Goal: Find specific page/section: Find specific page/section

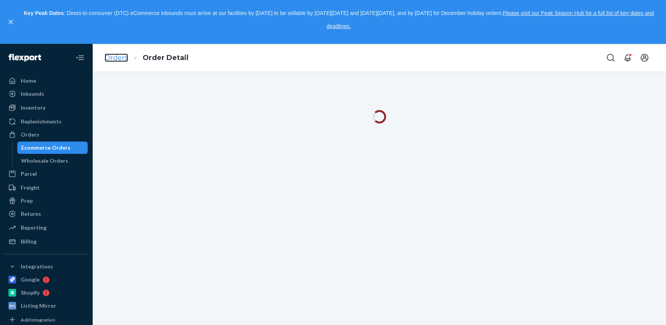
click at [116, 58] on link "Orders" at bounding box center [116, 57] width 23 height 8
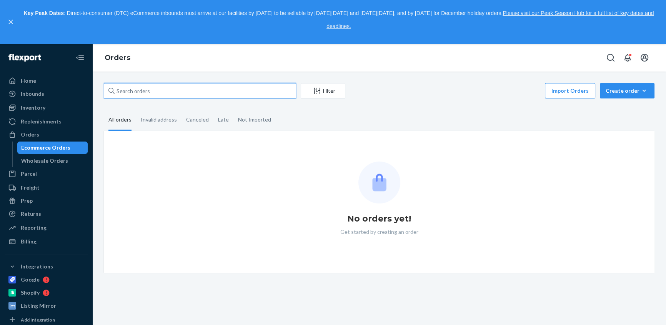
click at [137, 90] on input "text" at bounding box center [200, 90] width 192 height 15
paste input "[PERSON_NAME]"
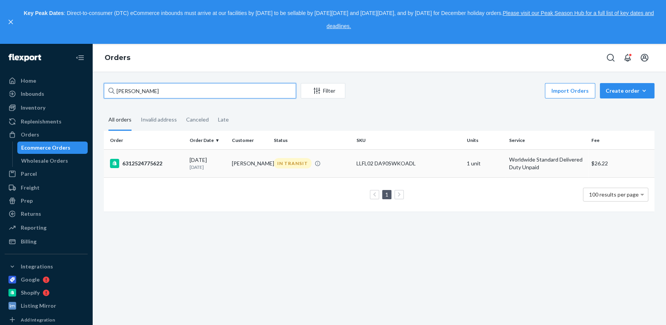
type input "[PERSON_NAME]"
click at [138, 163] on div "6312524775622" at bounding box center [146, 163] width 73 height 9
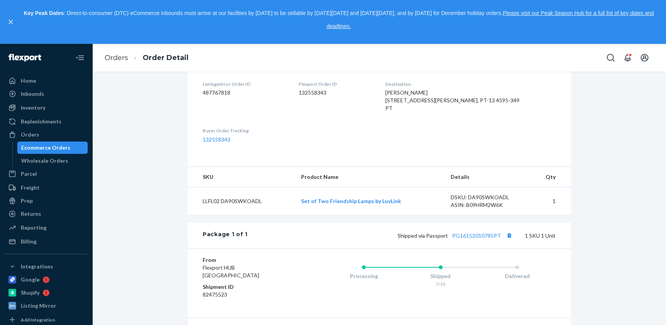
scroll to position [245, 0]
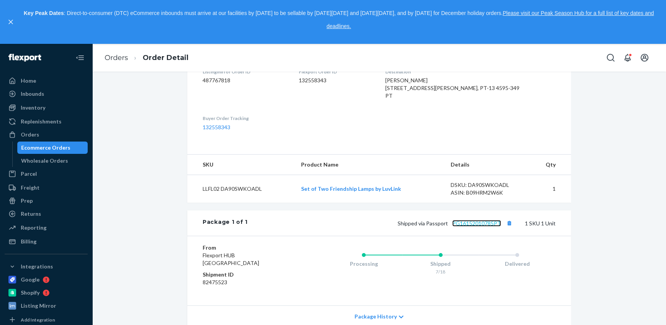
click at [477, 226] on link "PG16152010785PT" at bounding box center [476, 223] width 49 height 7
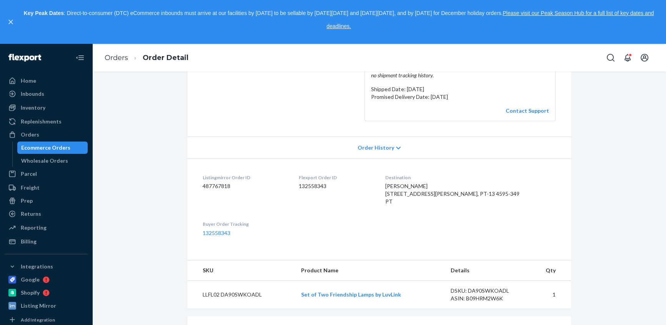
scroll to position [175, 0]
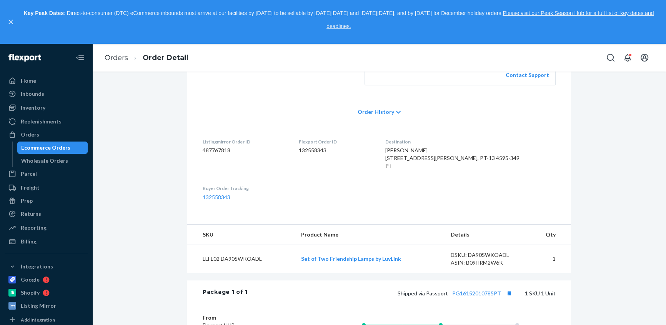
click at [423, 146] on div "[PERSON_NAME] [STREET_ADDRESS][PERSON_NAME], PT-13 4595-349 PT" at bounding box center [470, 157] width 170 height 23
click at [423, 147] on span "[PERSON_NAME] [STREET_ADDRESS][PERSON_NAME], PT-13 4595-349 PT" at bounding box center [452, 158] width 134 height 22
copy span "[PERSON_NAME]"
